Goal: Book appointment/travel/reservation

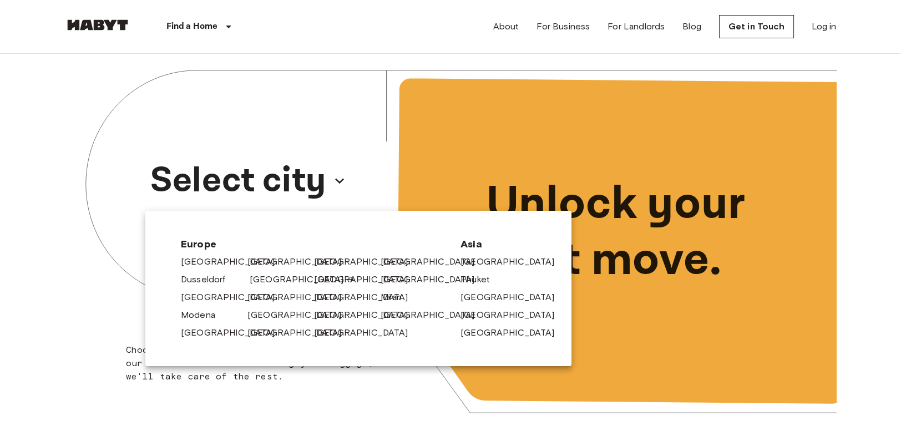
click at [259, 283] on link "[GEOGRAPHIC_DATA]" at bounding box center [302, 279] width 105 height 13
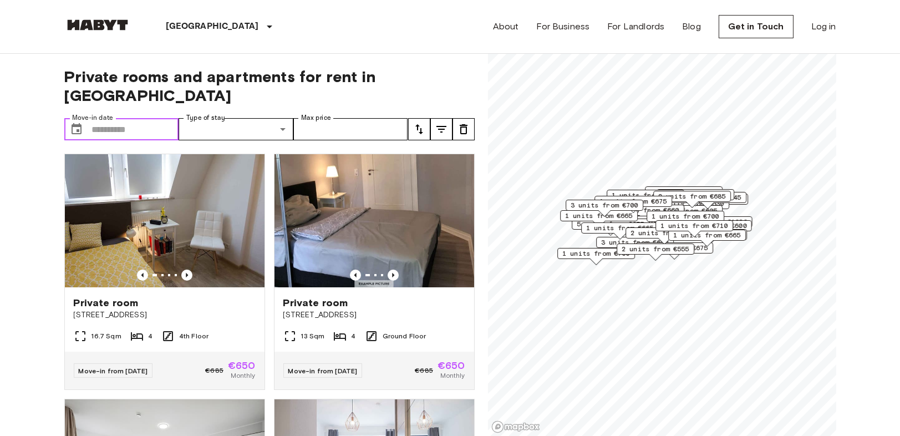
click at [151, 118] on input "Move-in date" at bounding box center [135, 129] width 87 height 22
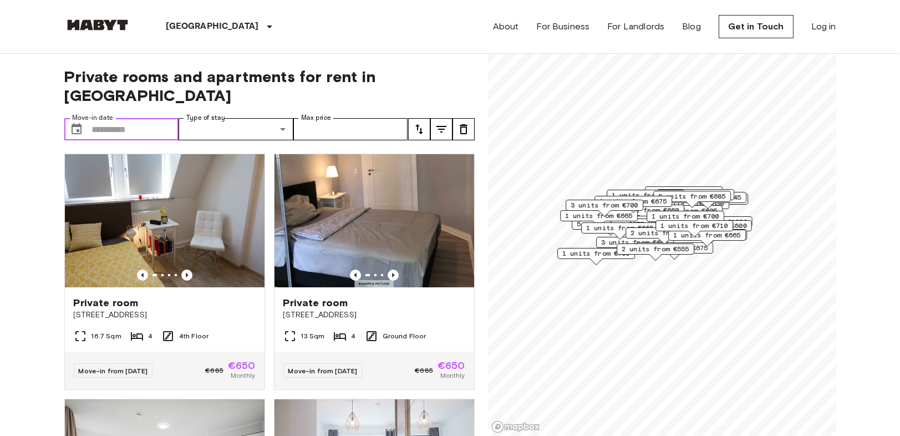
click at [163, 118] on input "Move-in date" at bounding box center [135, 129] width 87 height 22
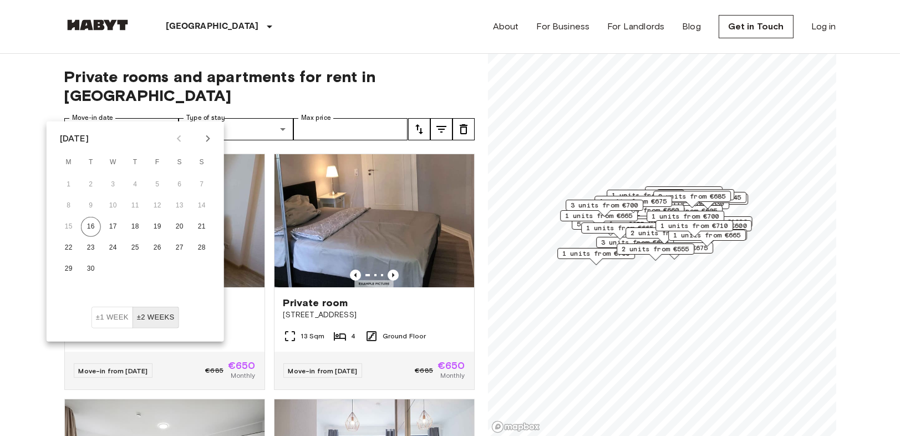
click at [208, 141] on icon "Next month" at bounding box center [207, 138] width 13 height 13
click at [181, 187] on button "1" at bounding box center [180, 185] width 20 height 20
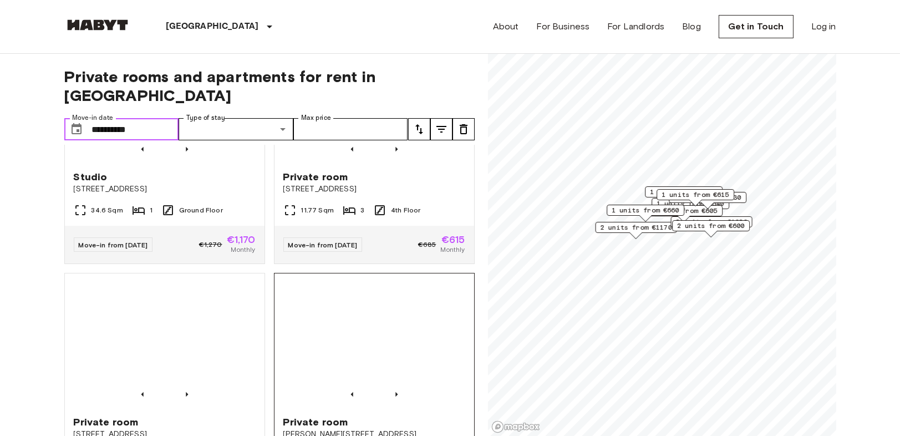
scroll to position [862, 0]
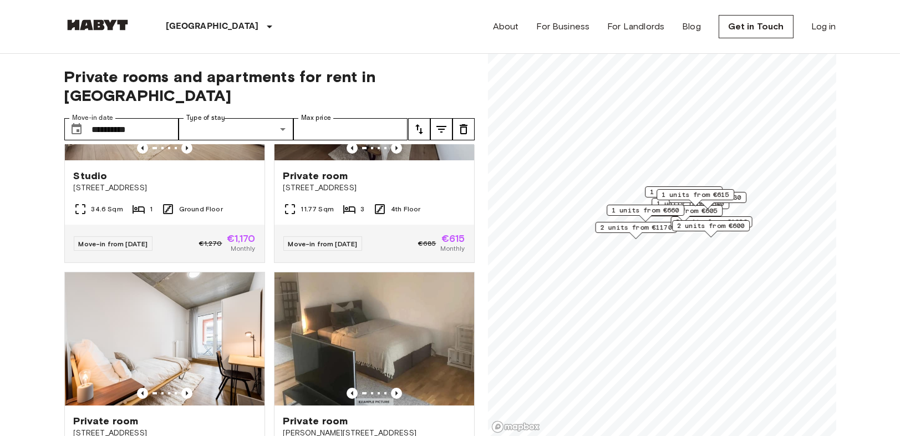
click at [420, 123] on icon "tune" at bounding box center [419, 129] width 13 height 13
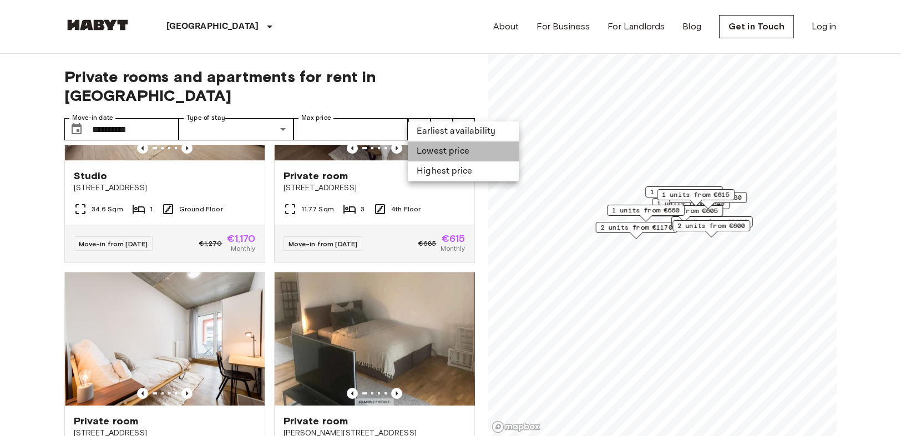
click at [435, 156] on li "Lowest price" at bounding box center [463, 151] width 111 height 20
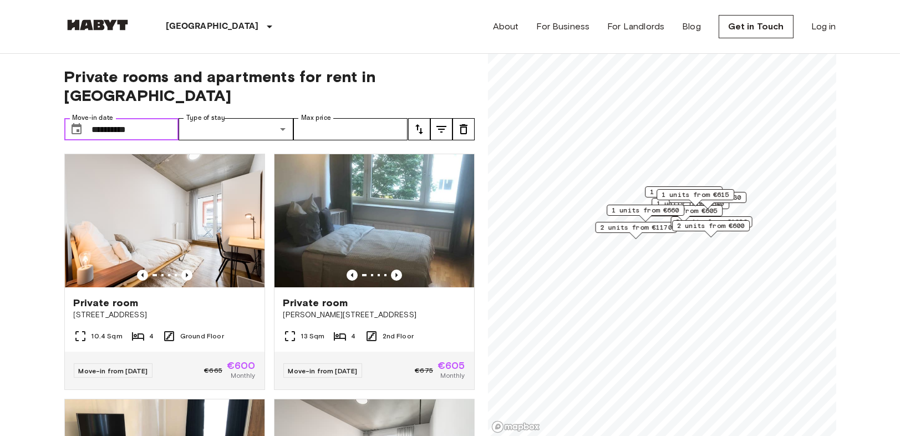
click at [153, 118] on input "**********" at bounding box center [135, 129] width 87 height 22
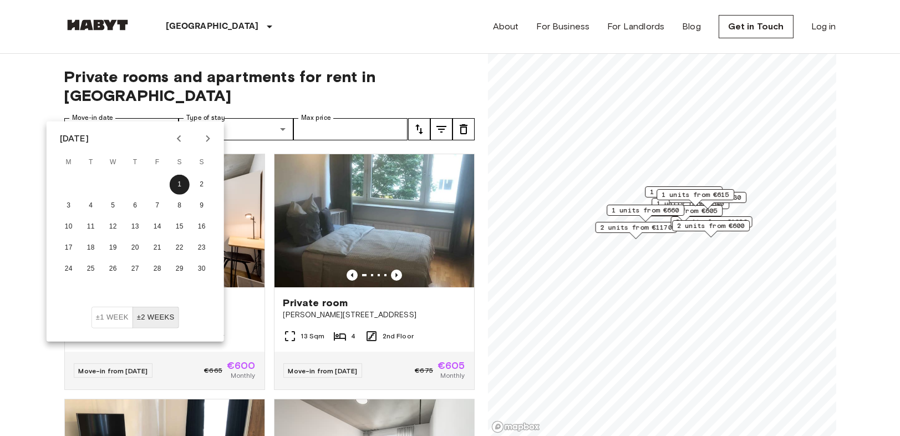
click at [202, 137] on icon "Next month" at bounding box center [207, 138] width 13 height 13
click at [73, 184] on button "1" at bounding box center [69, 185] width 20 height 20
type input "**********"
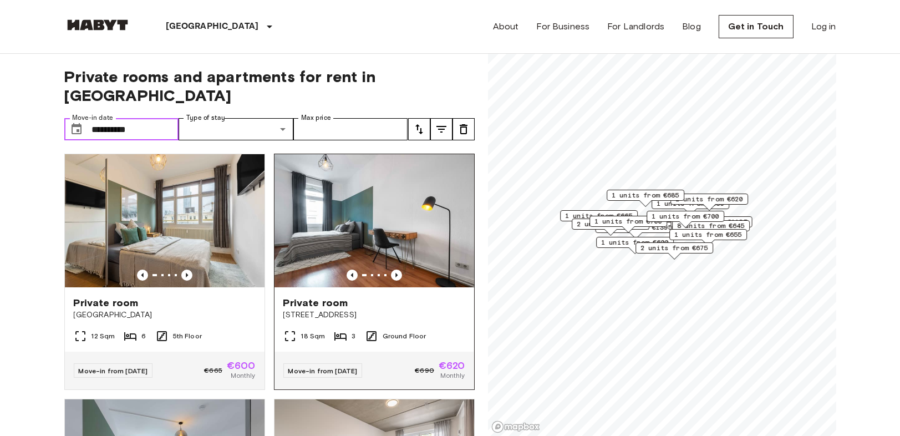
click at [346, 215] on img at bounding box center [374, 220] width 200 height 133
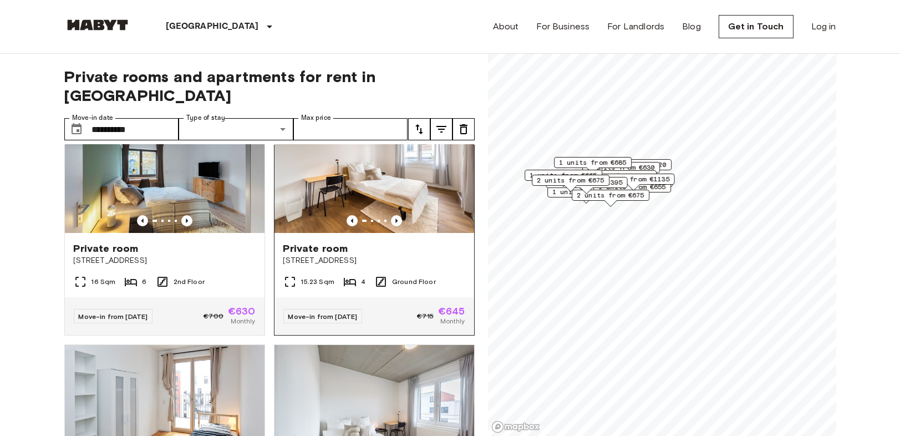
scroll to position [308, 0]
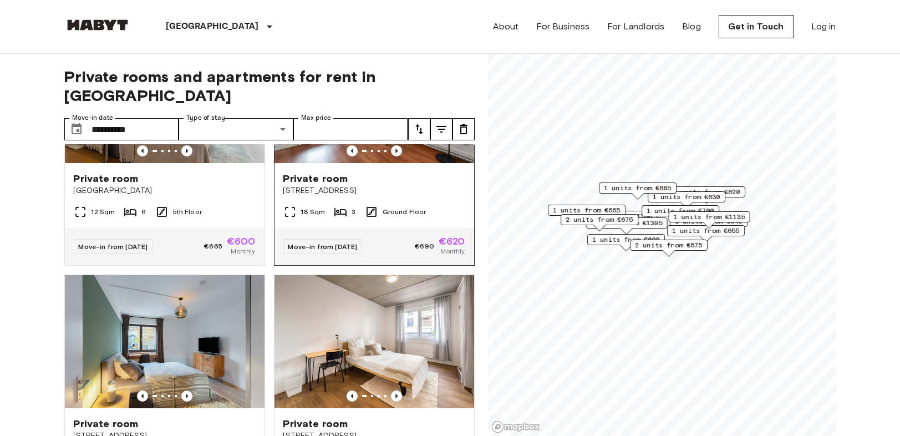
scroll to position [123, 0]
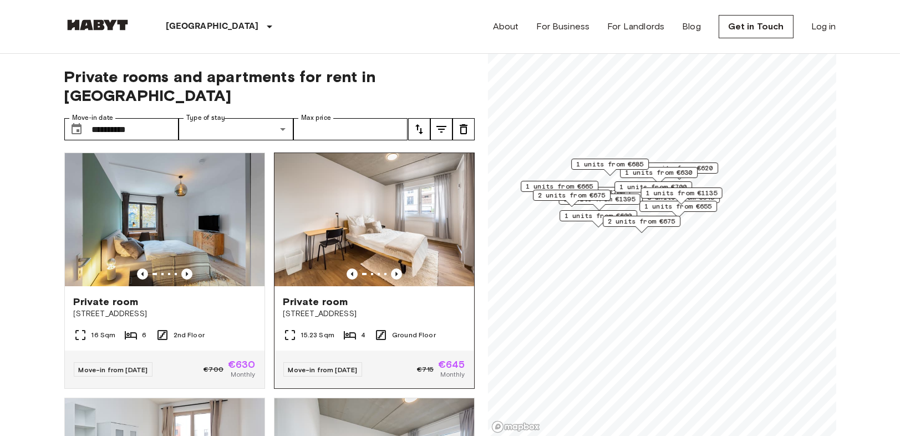
scroll to position [62, 0]
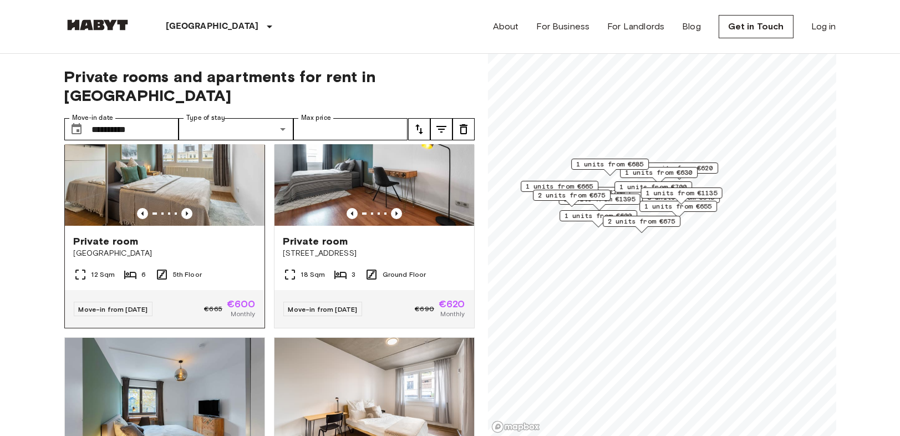
click at [202, 200] on img at bounding box center [165, 159] width 200 height 133
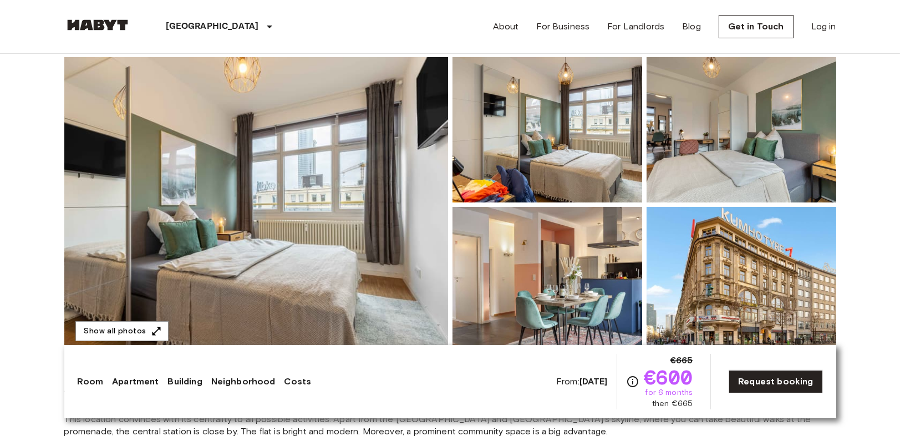
scroll to position [123, 0]
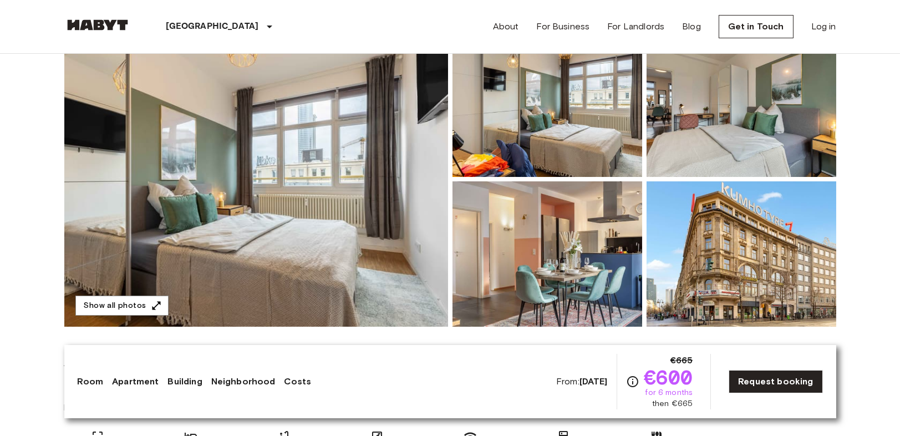
click at [792, 120] on img at bounding box center [742, 104] width 190 height 145
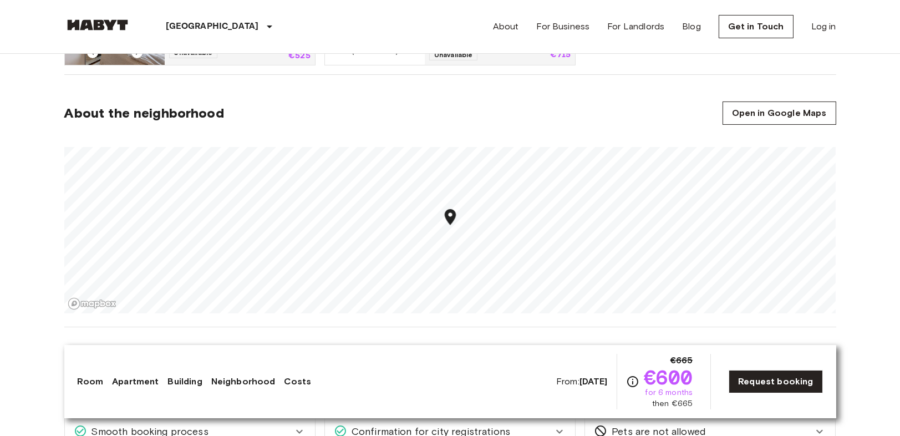
scroll to position [739, 0]
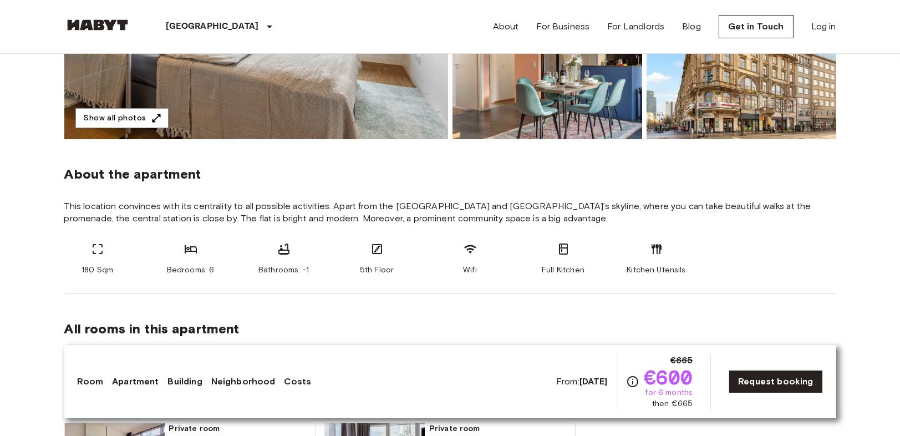
scroll to position [492, 0]
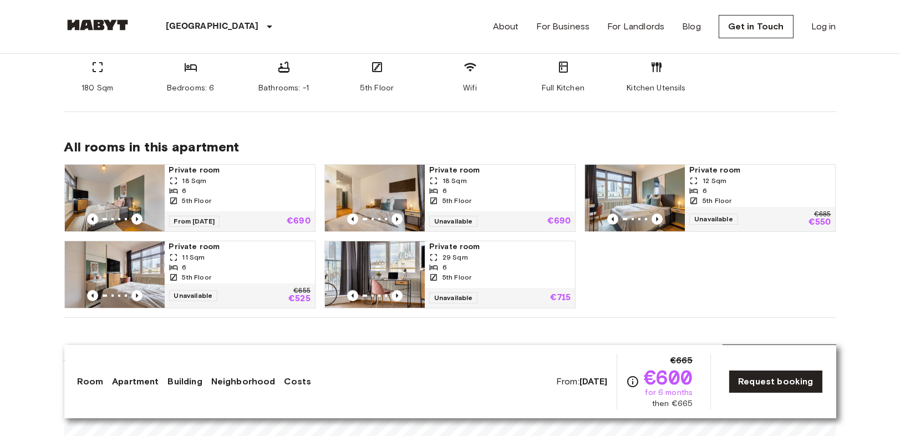
click at [157, 260] on img at bounding box center [115, 274] width 100 height 67
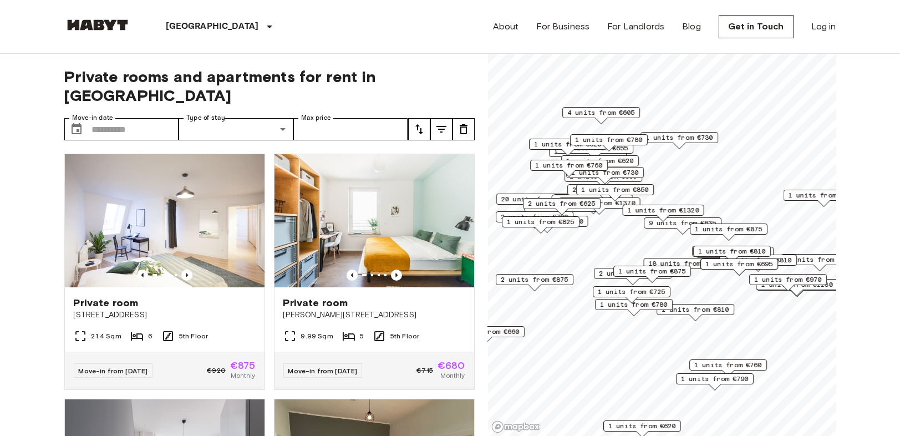
drag, startPoint x: 0, startPoint y: 244, endPoint x: 32, endPoint y: 250, distance: 32.2
click at [143, 118] on input "Move-in date" at bounding box center [135, 129] width 87 height 22
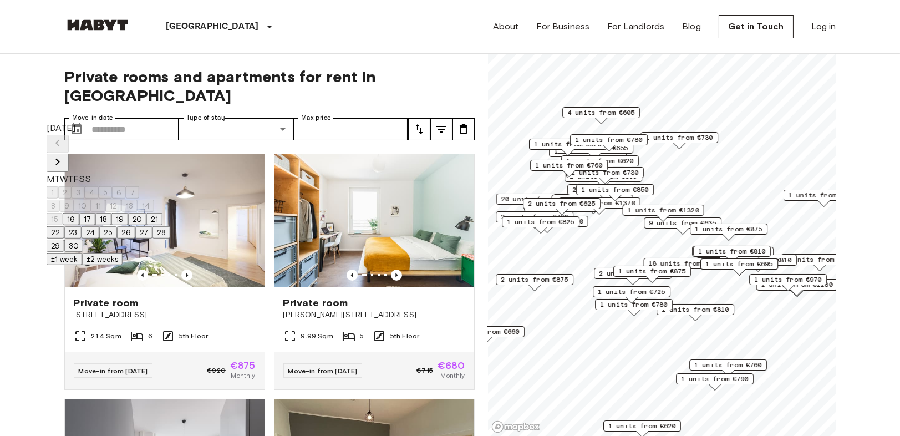
click at [79, 225] on button "16" at bounding box center [71, 219] width 17 height 12
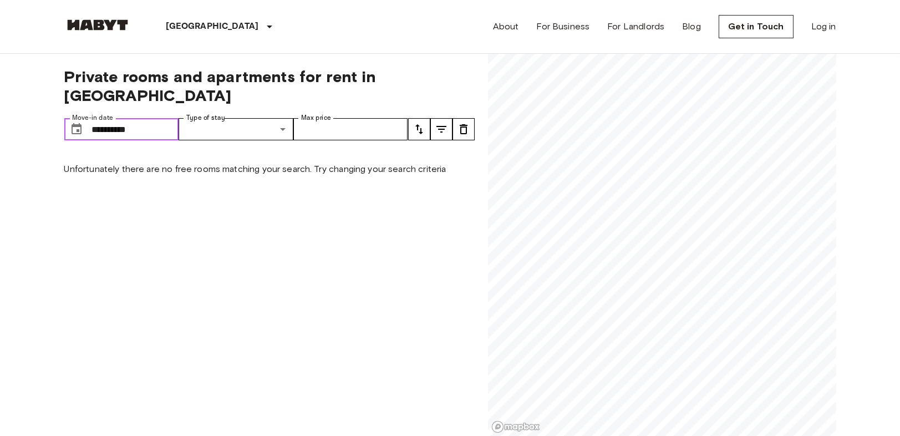
click at [146, 118] on input "**********" at bounding box center [135, 129] width 87 height 22
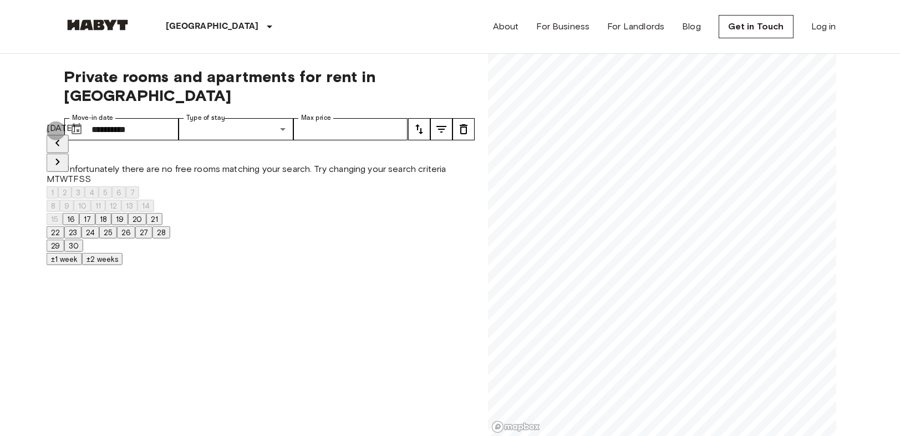
click at [64, 155] on icon "Next month" at bounding box center [57, 161] width 13 height 13
click at [58, 186] on button "1" at bounding box center [53, 192] width 12 height 12
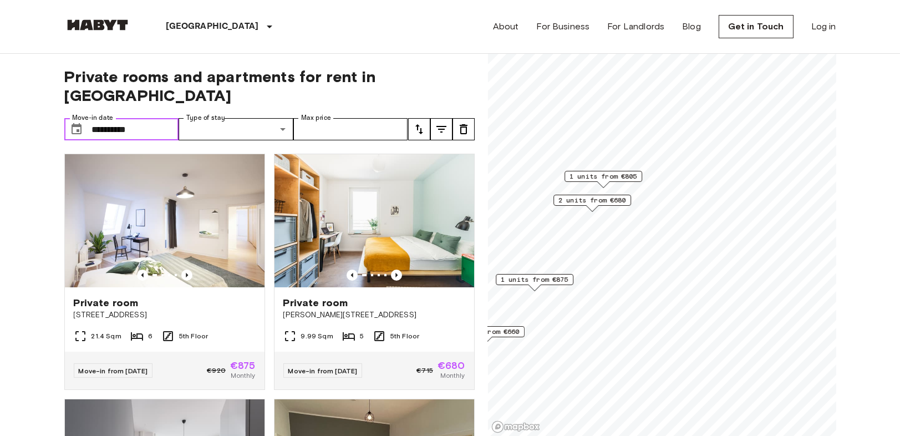
drag, startPoint x: 154, startPoint y: 103, endPoint x: 160, endPoint y: 114, distance: 12.2
click at [154, 118] on input "**********" at bounding box center [135, 129] width 87 height 22
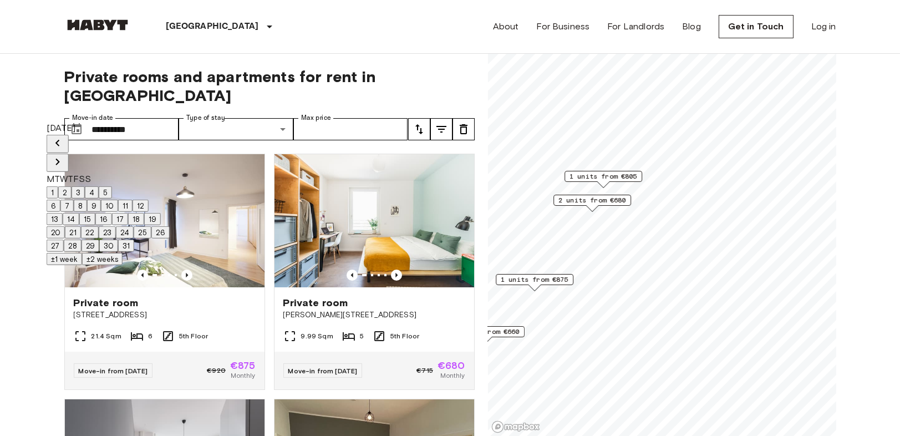
click at [59, 159] on icon "Next month" at bounding box center [57, 162] width 4 height 7
click at [58, 186] on button "1" at bounding box center [53, 192] width 12 height 12
type input "**********"
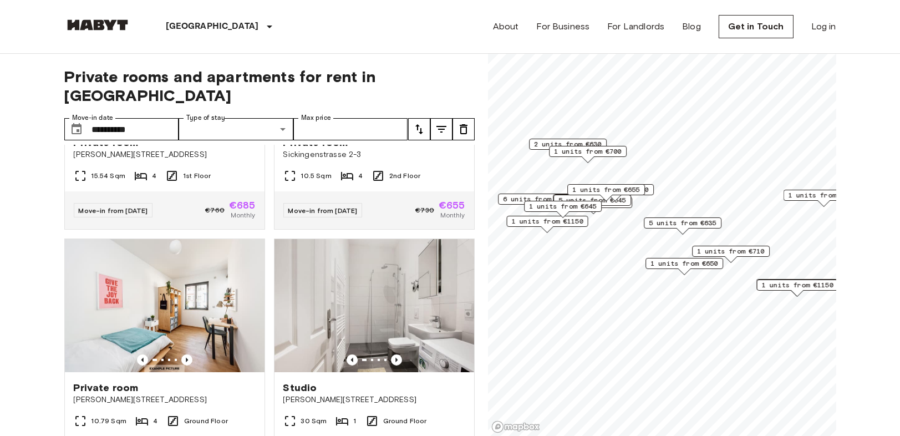
scroll to position [2303, 0]
